Goal: Information Seeking & Learning: Compare options

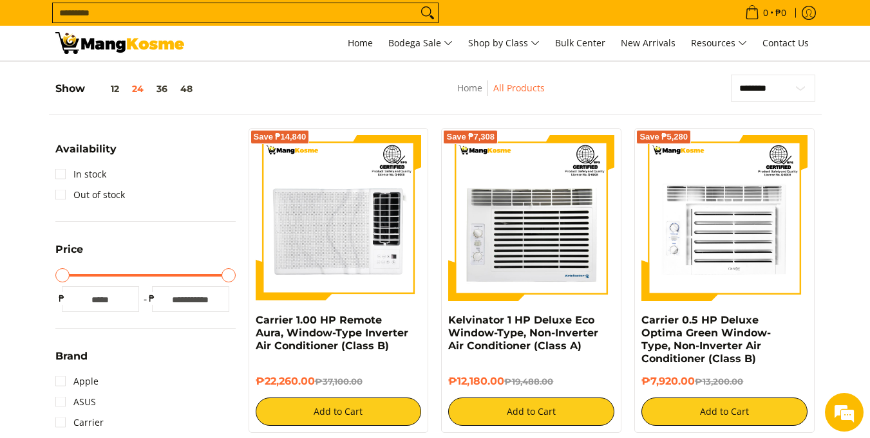
click at [184, 16] on input "Search..." at bounding box center [235, 12] width 364 height 19
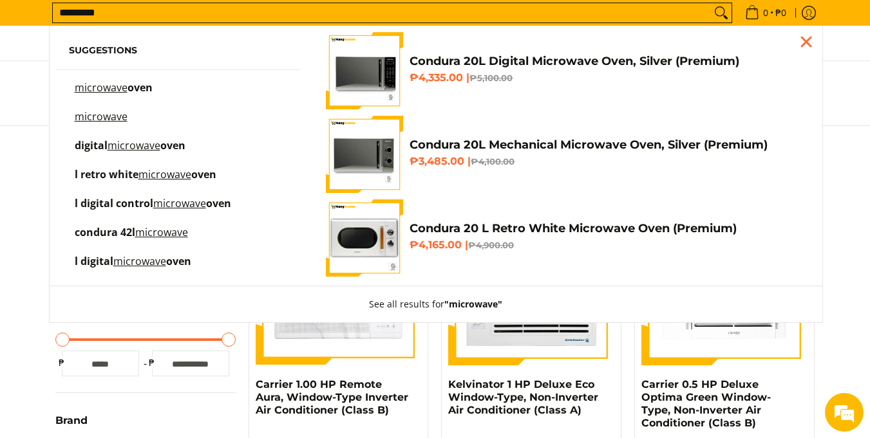
type input "*********"
click at [111, 86] on mark "microwave" at bounding box center [101, 87] width 53 height 14
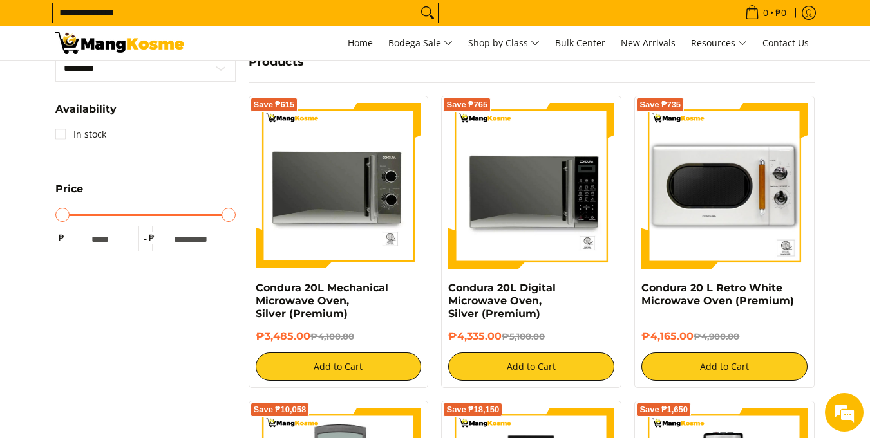
scroll to position [257, 0]
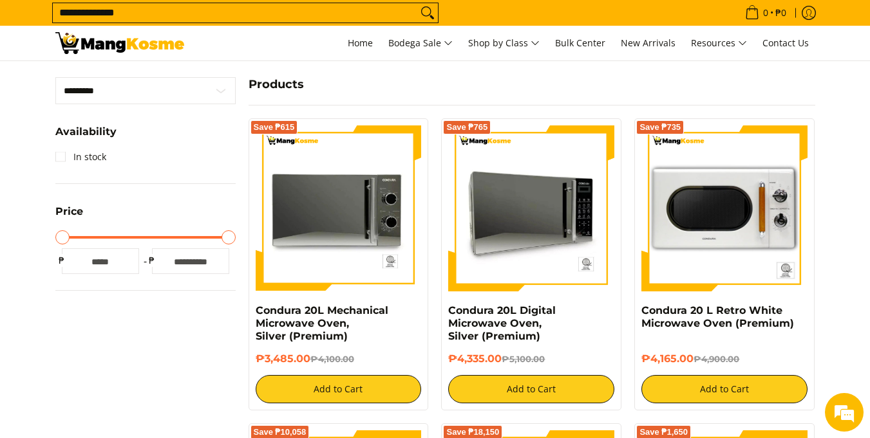
click at [534, 245] on img at bounding box center [531, 209] width 166 height 166
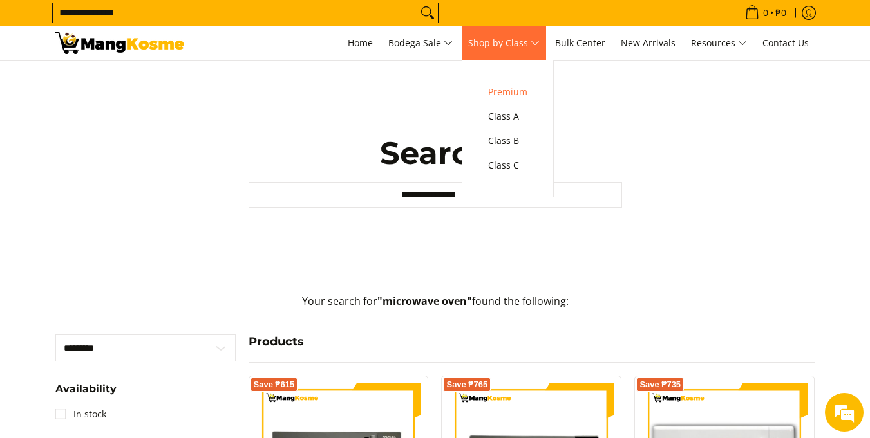
click at [526, 91] on span "Premium" at bounding box center [507, 92] width 39 height 16
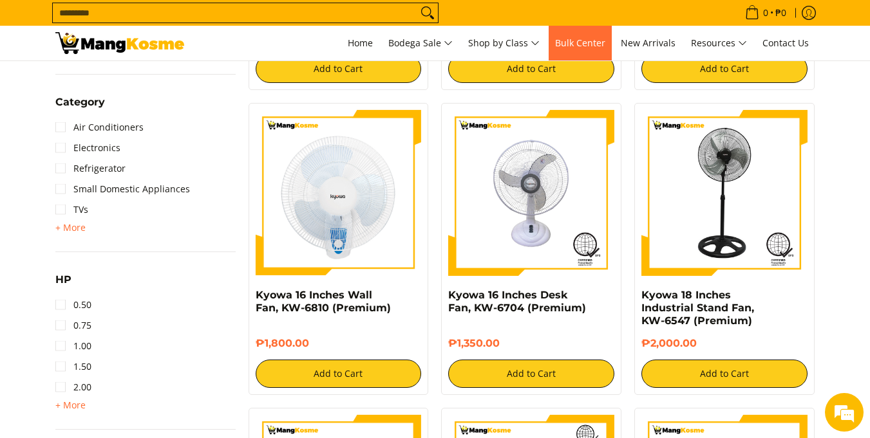
scroll to position [772, 0]
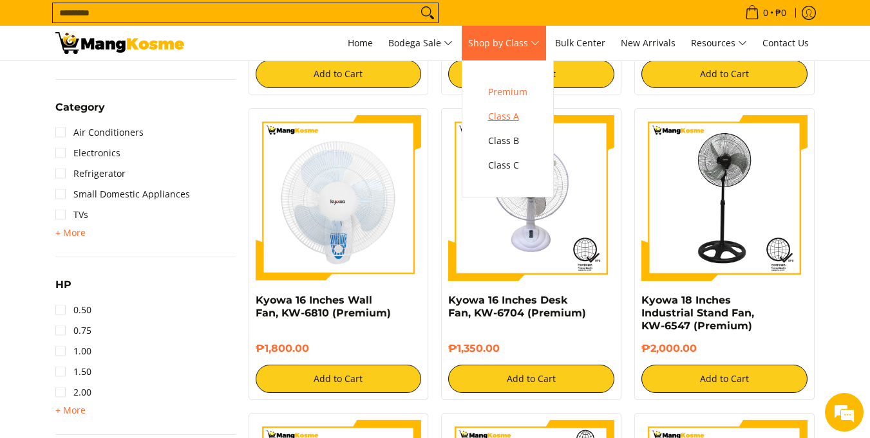
click at [510, 119] on span "Class A" at bounding box center [507, 117] width 39 height 16
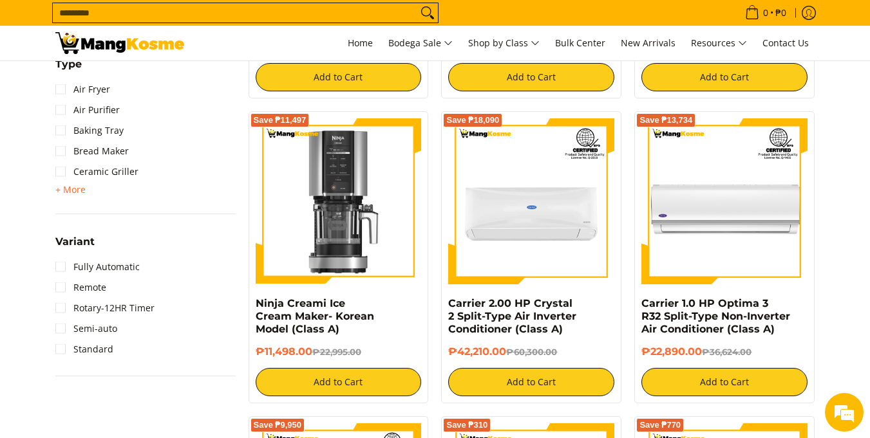
scroll to position [1480, 0]
